Goal: Task Accomplishment & Management: Use online tool/utility

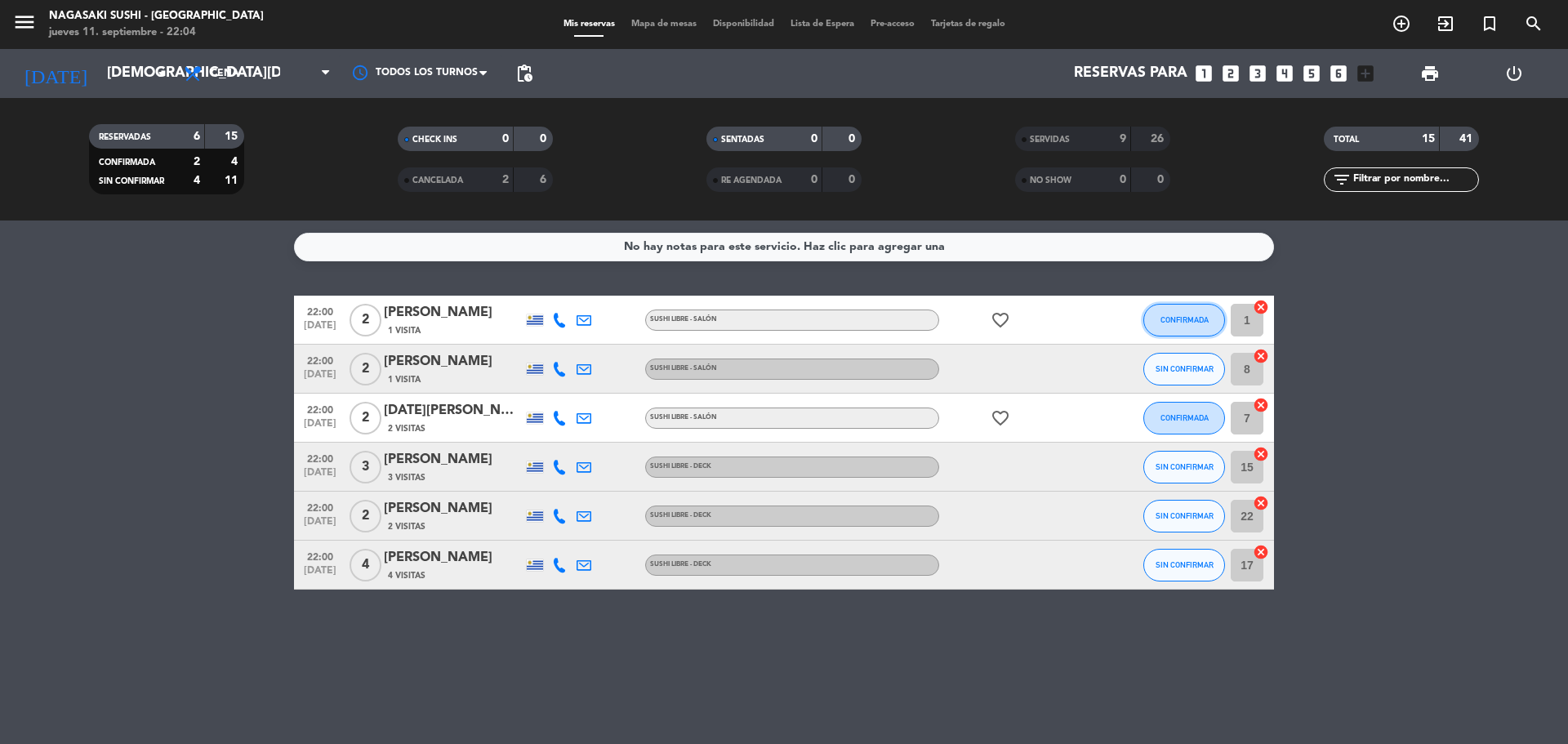
click at [1203, 315] on span "CONFIRMADA" at bounding box center [1184, 319] width 48 height 9
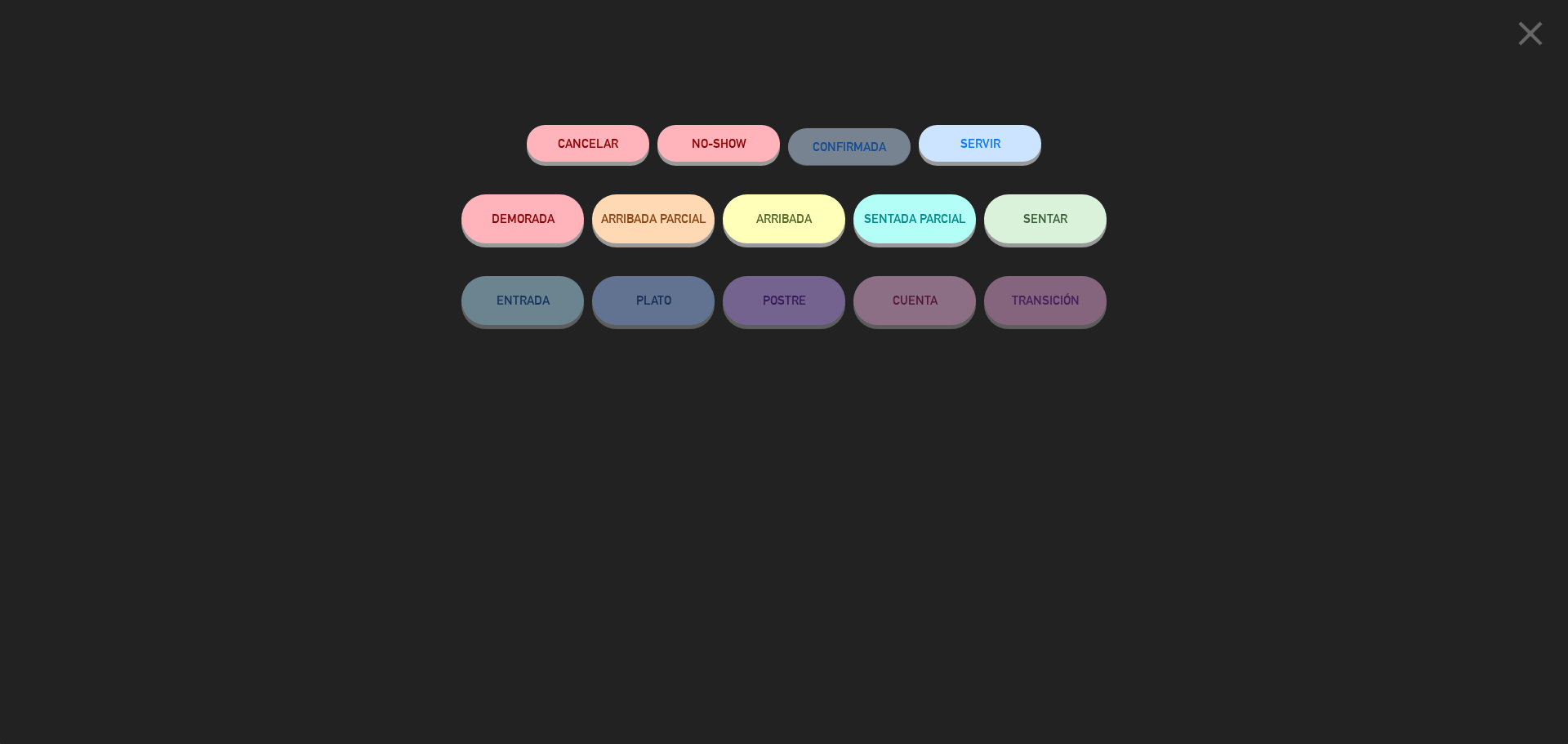
drag, startPoint x: 998, startPoint y: 168, endPoint x: 954, endPoint y: 136, distance: 54.4
click at [953, 135] on button "SERVIR" at bounding box center [980, 143] width 122 height 37
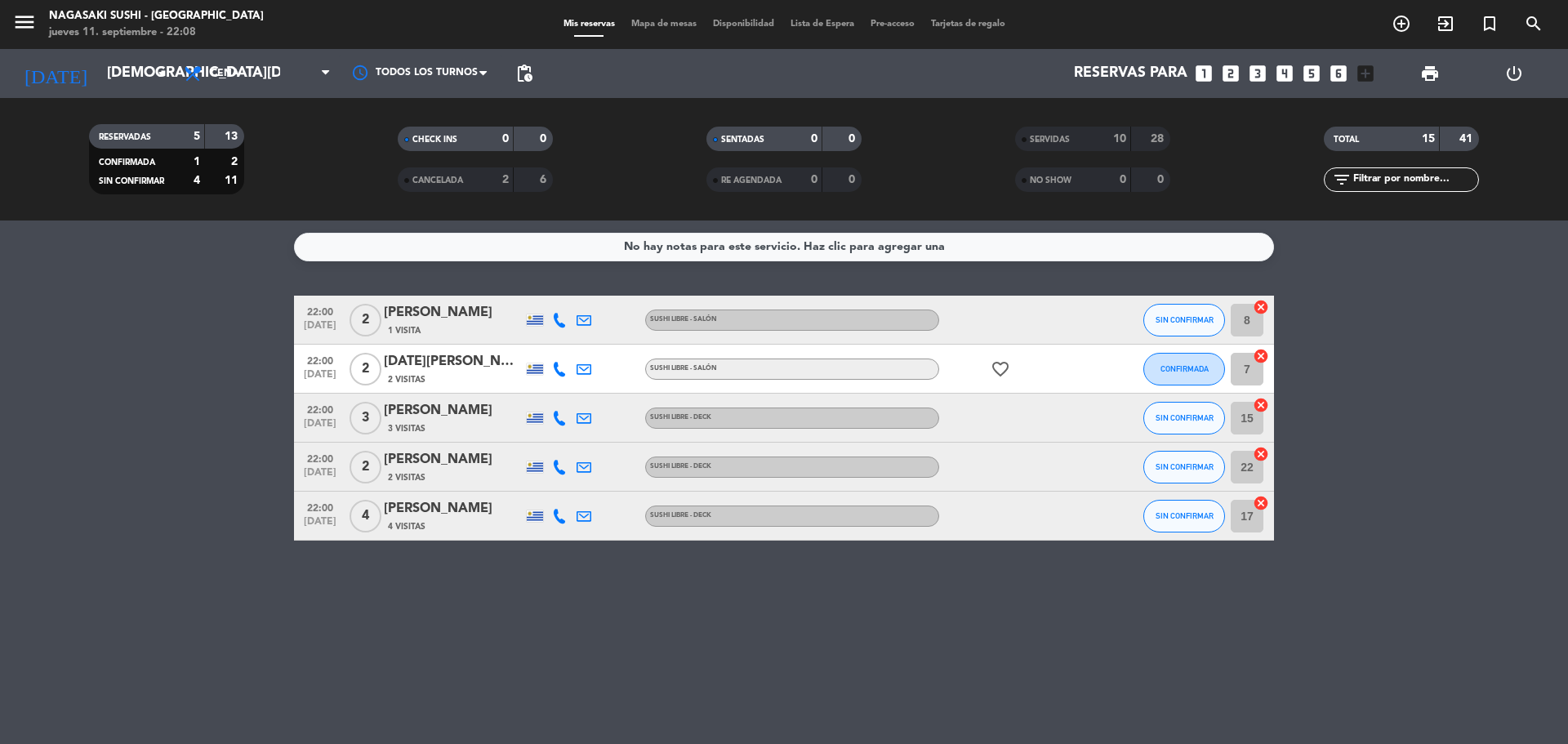
click at [1474, 435] on bookings-row "22:00 [DATE] 2 [PERSON_NAME] 1 Visita SUSHI LIBRE - Salón SIN CONFIRMAR 8 cance…" at bounding box center [784, 418] width 1568 height 245
click at [1197, 370] on span "CONFIRMADA" at bounding box center [1184, 369] width 48 height 9
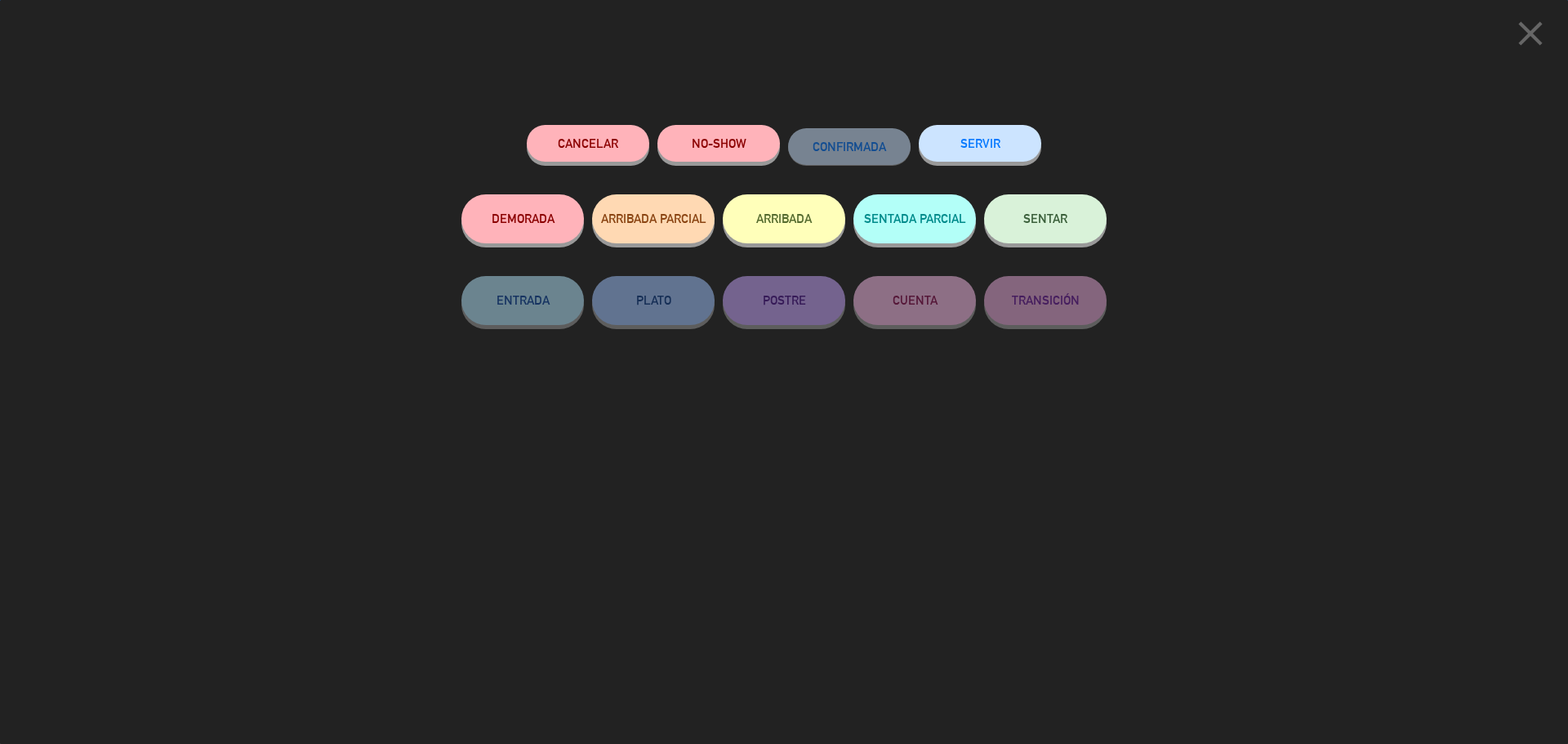
click at [977, 153] on button "SERVIR" at bounding box center [980, 143] width 122 height 37
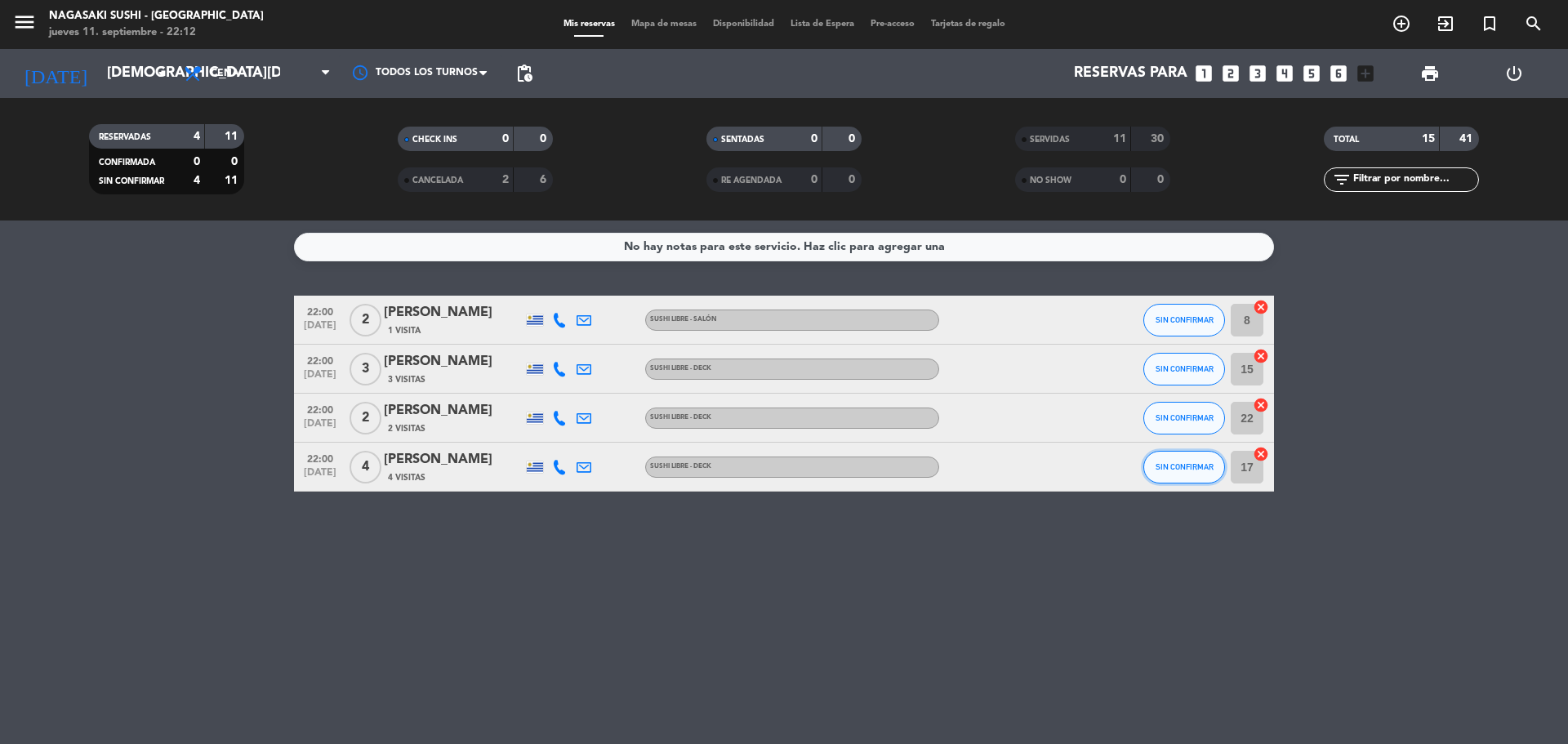
drag, startPoint x: 1197, startPoint y: 463, endPoint x: 1235, endPoint y: 526, distance: 73.6
click at [1235, 526] on div "No hay notas para este servicio. Haz clic para agregar una 22:00 [DATE] 2 [PERS…" at bounding box center [784, 482] width 1568 height 523
click at [1196, 472] on button "SIN CONFIRMAR" at bounding box center [1184, 467] width 82 height 32
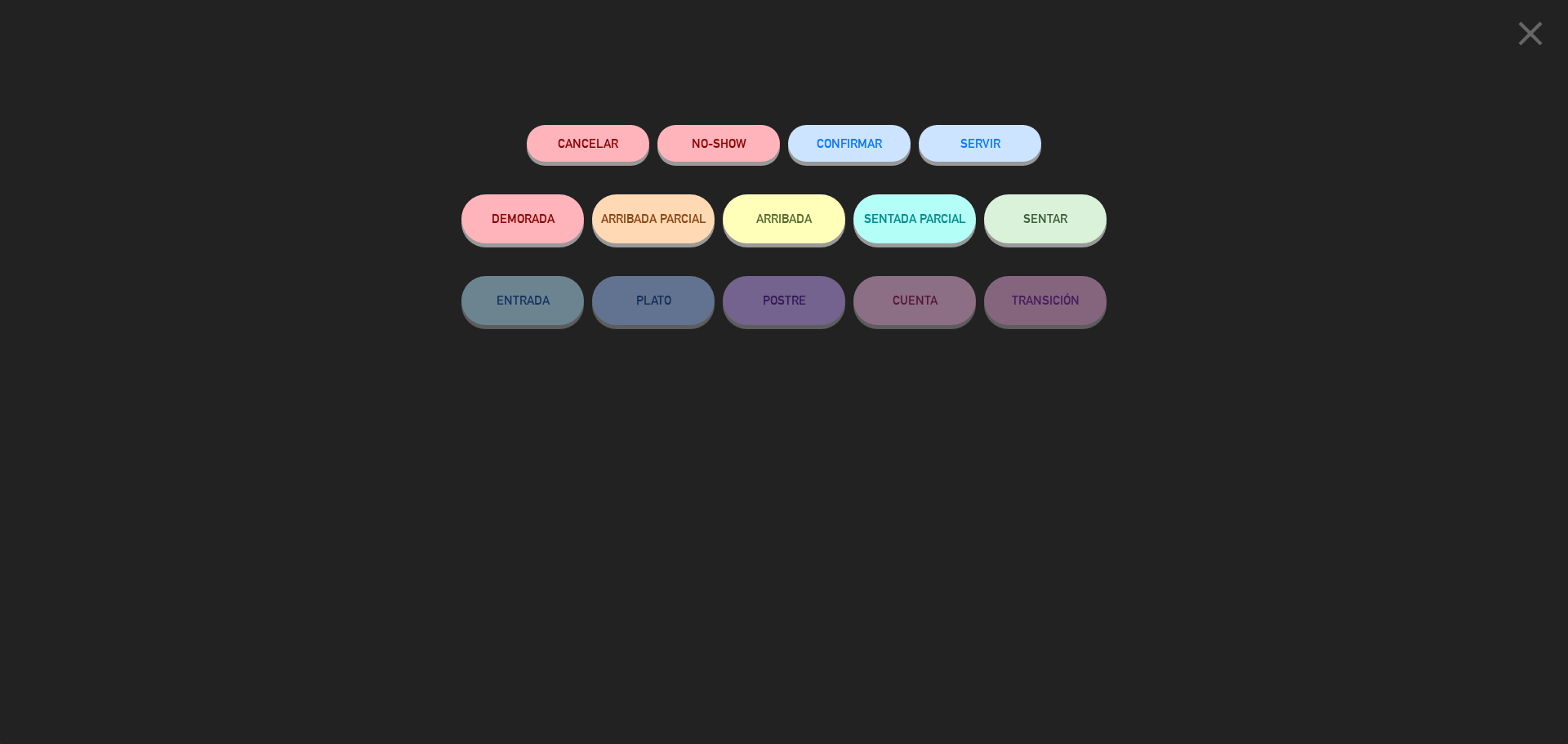
click at [982, 140] on button "SERVIR" at bounding box center [980, 143] width 122 height 37
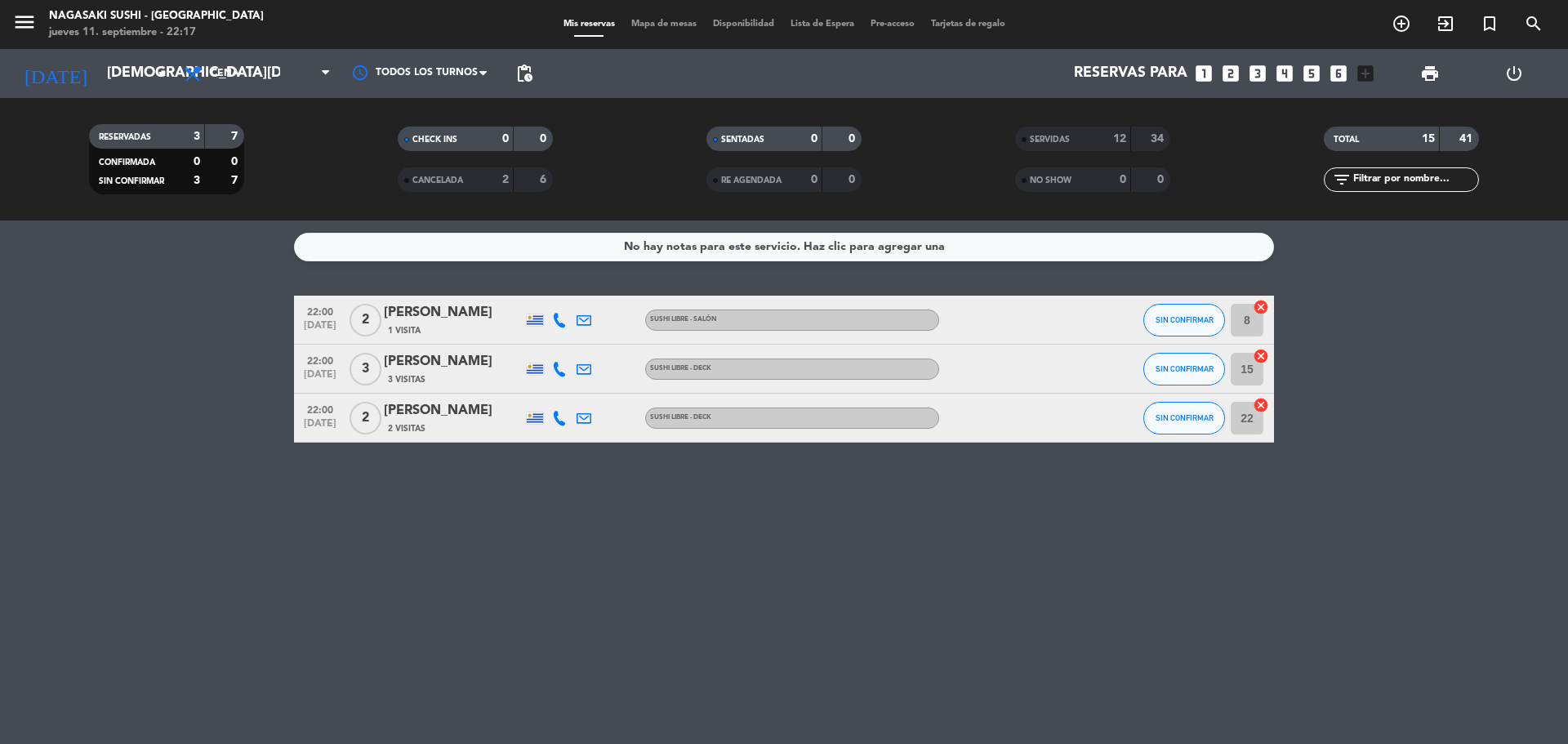
click at [761, 626] on div "No hay notas para este servicio. Haz clic para agregar una 22:00 [DATE] 2 [PERS…" at bounding box center [784, 482] width 1568 height 523
